Goal: Find specific page/section: Find specific page/section

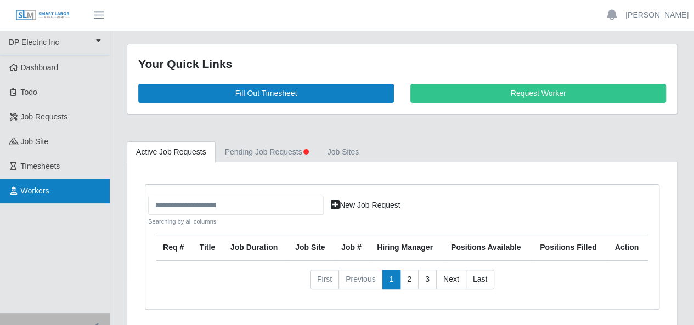
click at [49, 186] on link "Workers" at bounding box center [55, 191] width 110 height 25
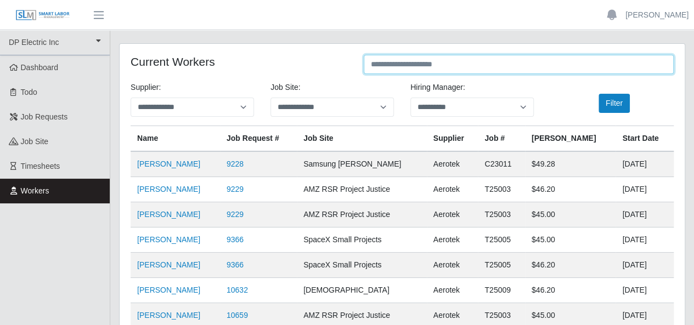
click at [392, 67] on input "text" at bounding box center [519, 64] width 310 height 19
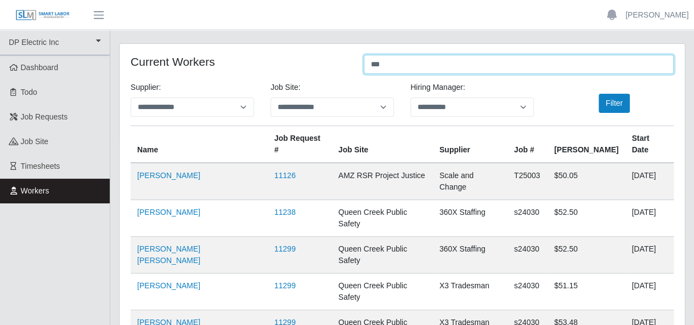
type input "****"
